Goal: Information Seeking & Learning: Check status

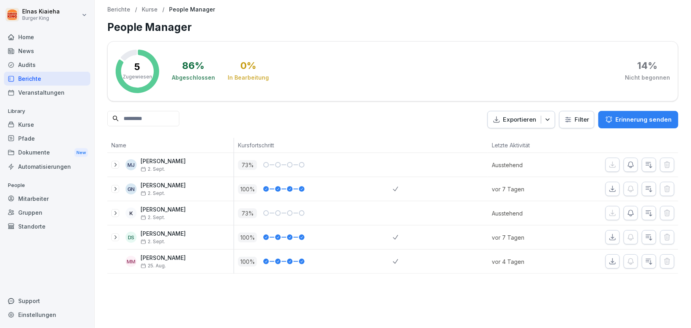
click at [42, 78] on div "Berichte" at bounding box center [47, 79] width 86 height 14
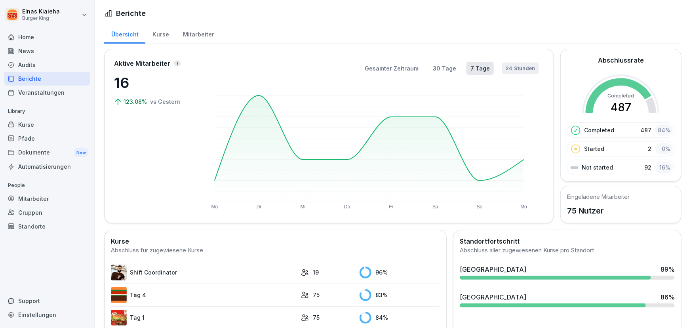
click at [520, 68] on button "24 Stunden" at bounding box center [520, 69] width 37 height 12
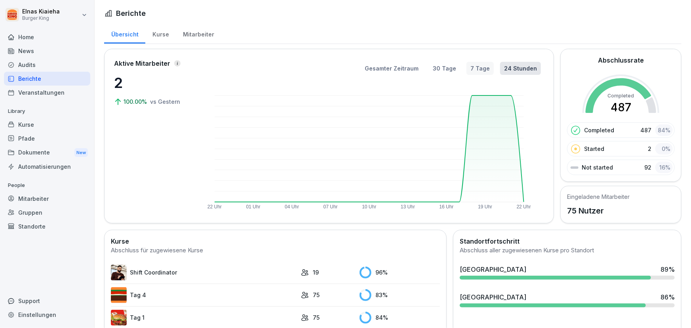
click at [472, 64] on button "7 Tage" at bounding box center [479, 68] width 27 height 13
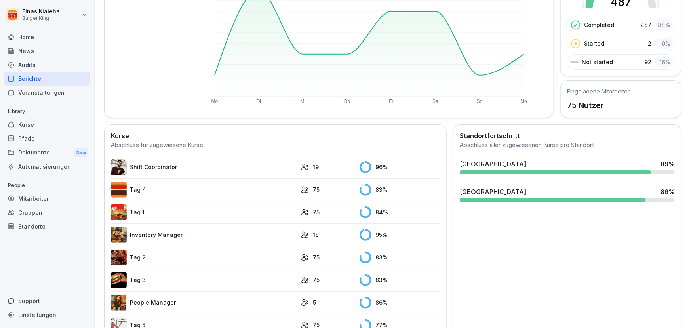
scroll to position [108, 0]
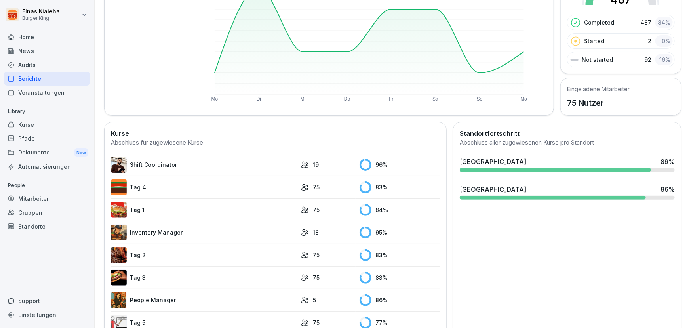
click at [335, 190] on td "75" at bounding box center [326, 187] width 59 height 23
click at [131, 186] on link "Tag 4" at bounding box center [204, 187] width 186 height 16
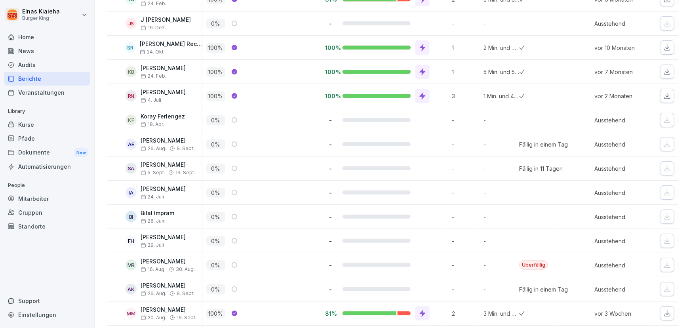
scroll to position [1367, 0]
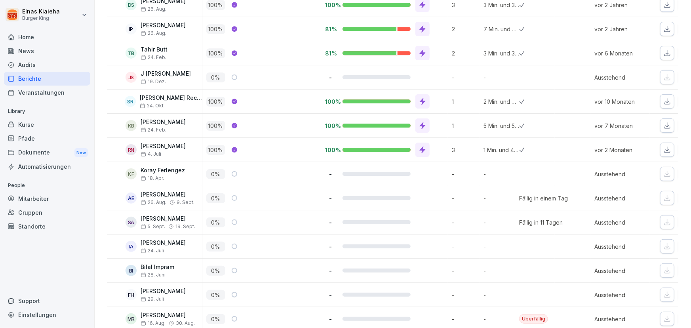
click at [28, 80] on div "Berichte" at bounding box center [47, 79] width 86 height 14
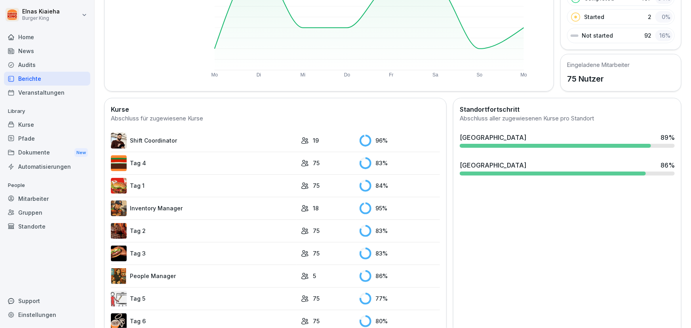
scroll to position [154, 0]
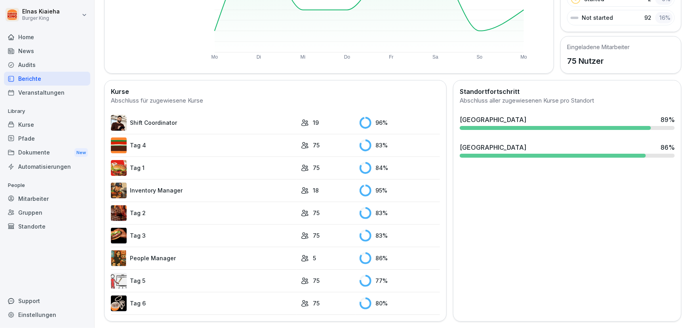
click at [144, 279] on link "Tag 5" at bounding box center [204, 281] width 186 height 16
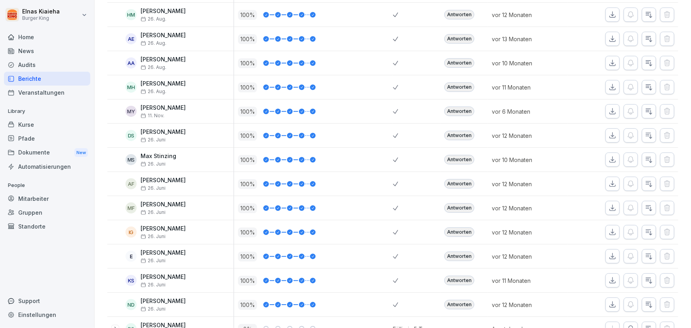
scroll to position [827, 0]
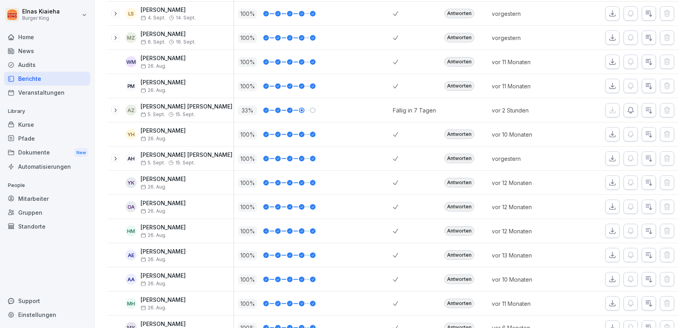
drag, startPoint x: 219, startPoint y: 218, endPoint x: 579, endPoint y: 182, distance: 361.9
click at [579, 182] on div at bounding box center [622, 183] width 111 height 24
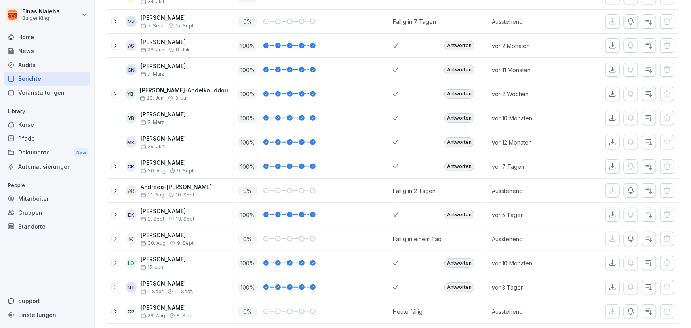
scroll to position [0, 0]
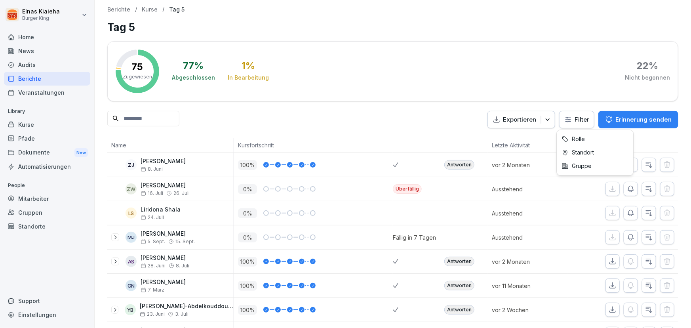
click at [565, 116] on html "Elnas Kiaieha Burger King Home News Audits Berichte Veranstaltungen Library Kur…" at bounding box center [345, 164] width 691 height 328
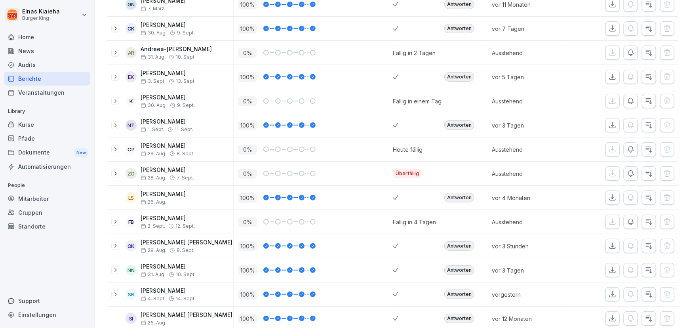
scroll to position [144, 0]
